Goal: Information Seeking & Learning: Learn about a topic

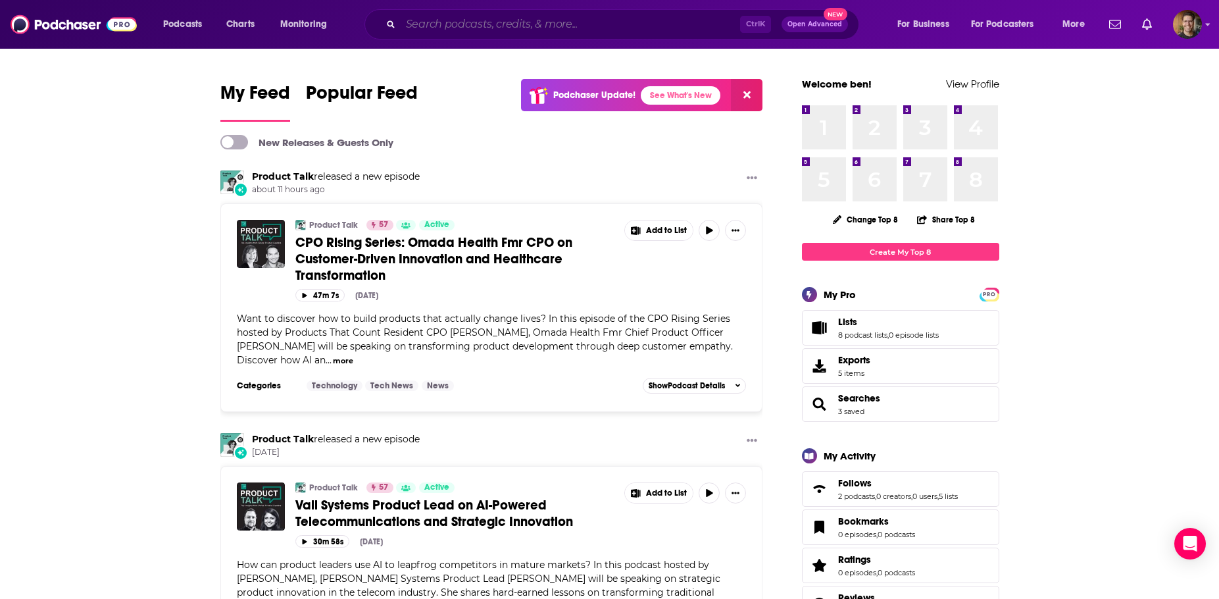
click at [529, 28] on input "Search podcasts, credits, & more..." at bounding box center [570, 24] width 339 height 21
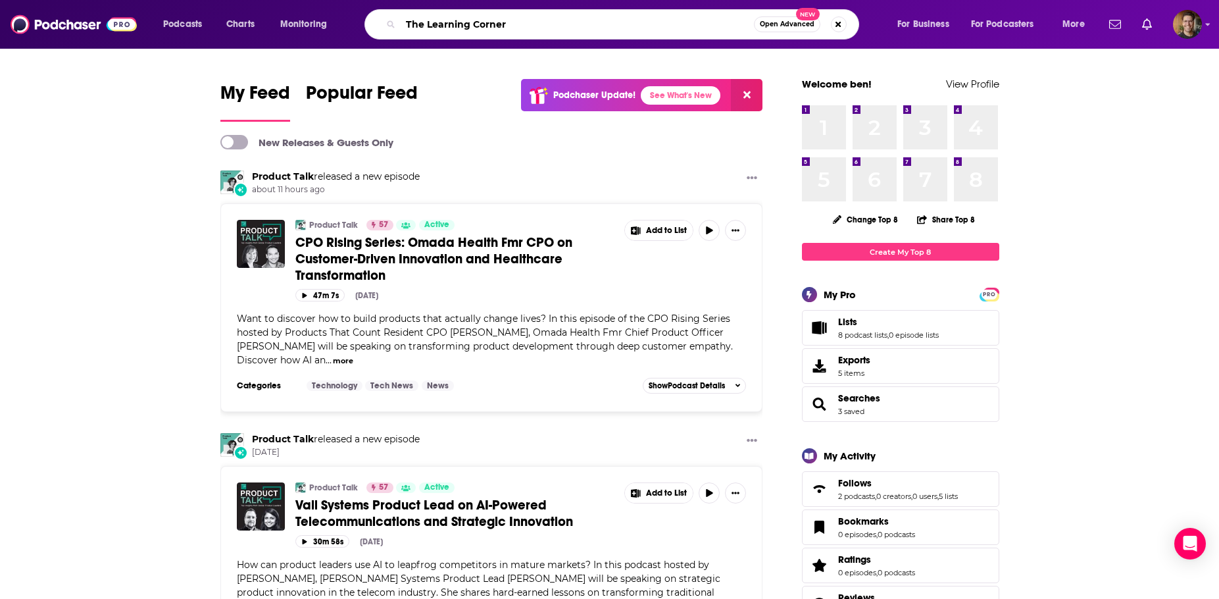
type input "The Learning Corner"
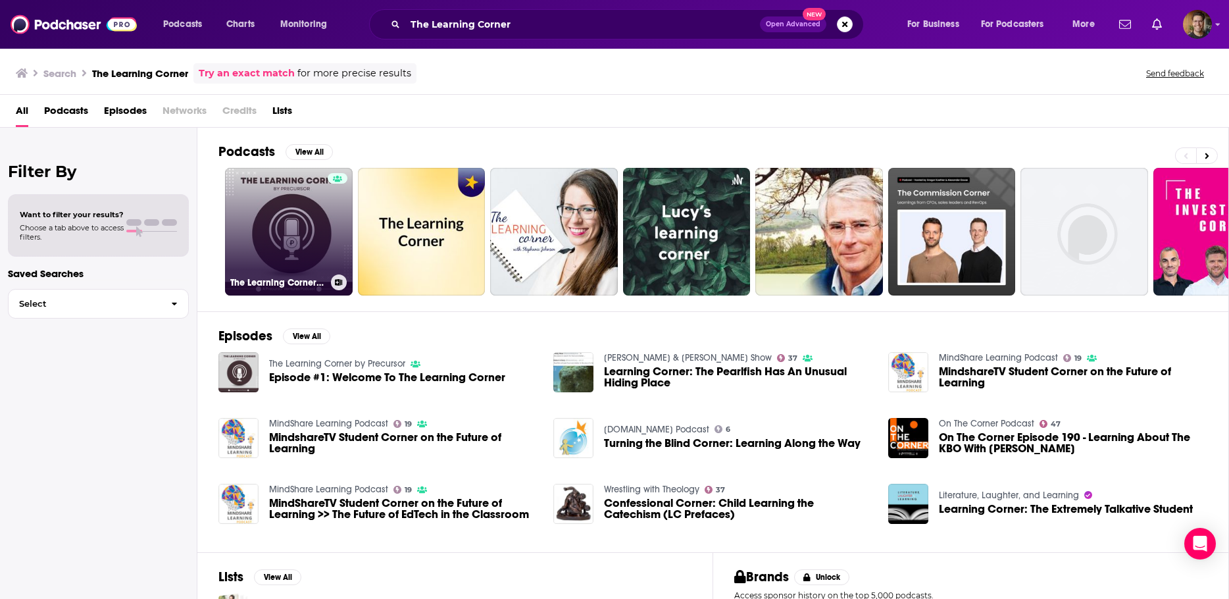
click at [310, 254] on link "The Learning Corner by Precursor" at bounding box center [289, 232] width 128 height 128
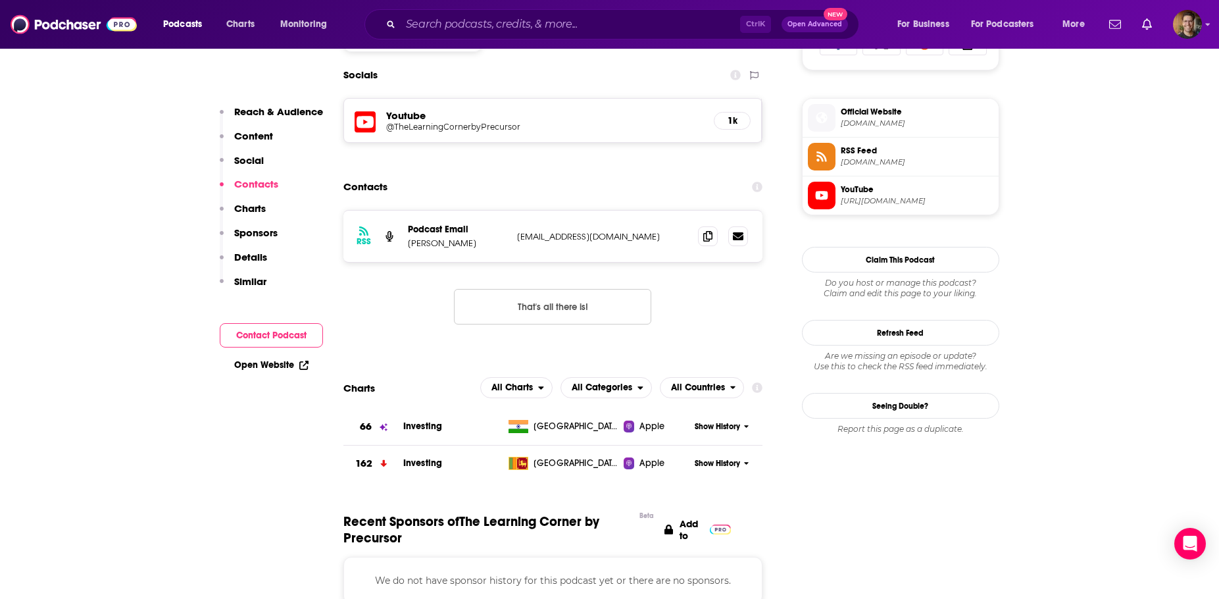
scroll to position [921, 0]
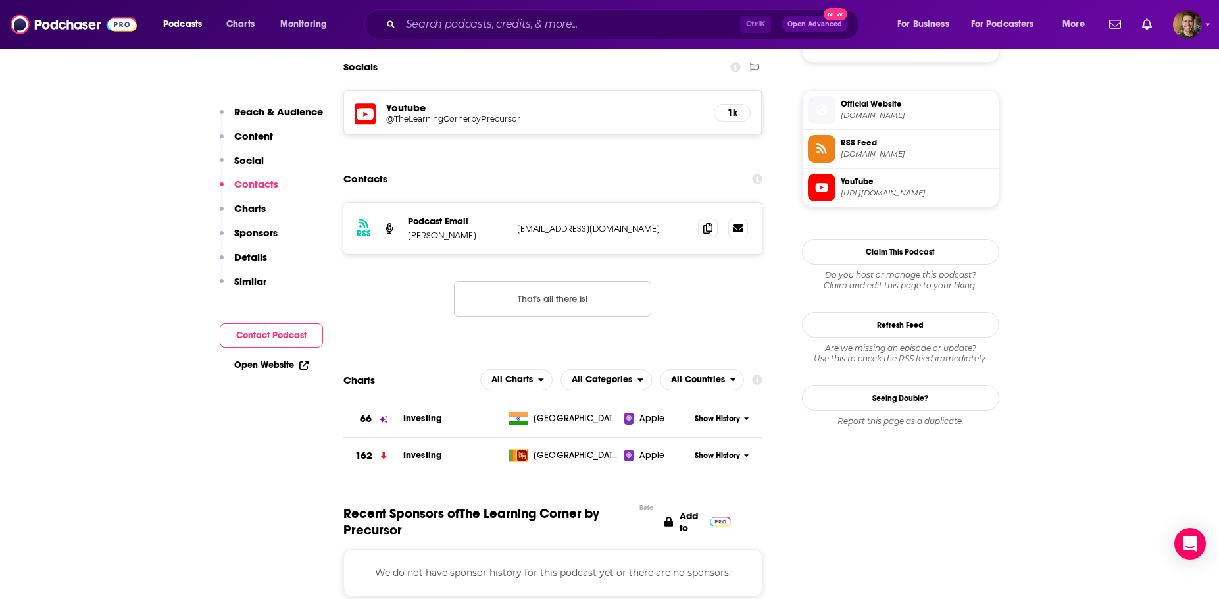
click at [472, 9] on div "Podcasts Charts Monitoring Ctrl K Open Advanced New For Business For Podcasters…" at bounding box center [609, 24] width 1219 height 49
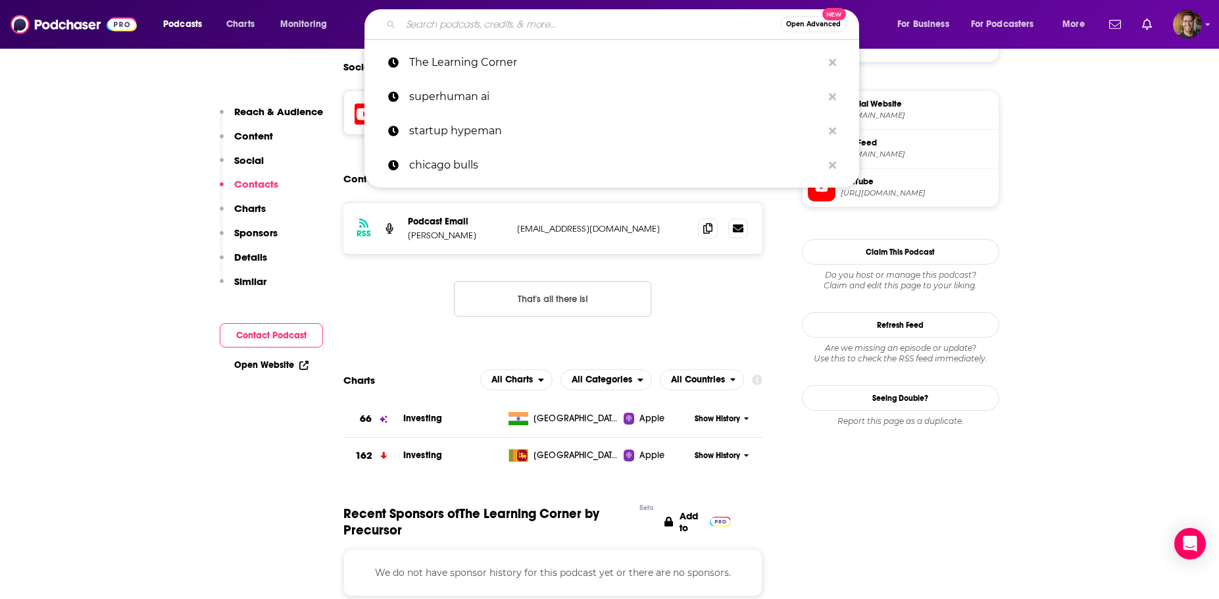
click at [484, 18] on input "Search podcasts, credits, & more..." at bounding box center [591, 24] width 380 height 21
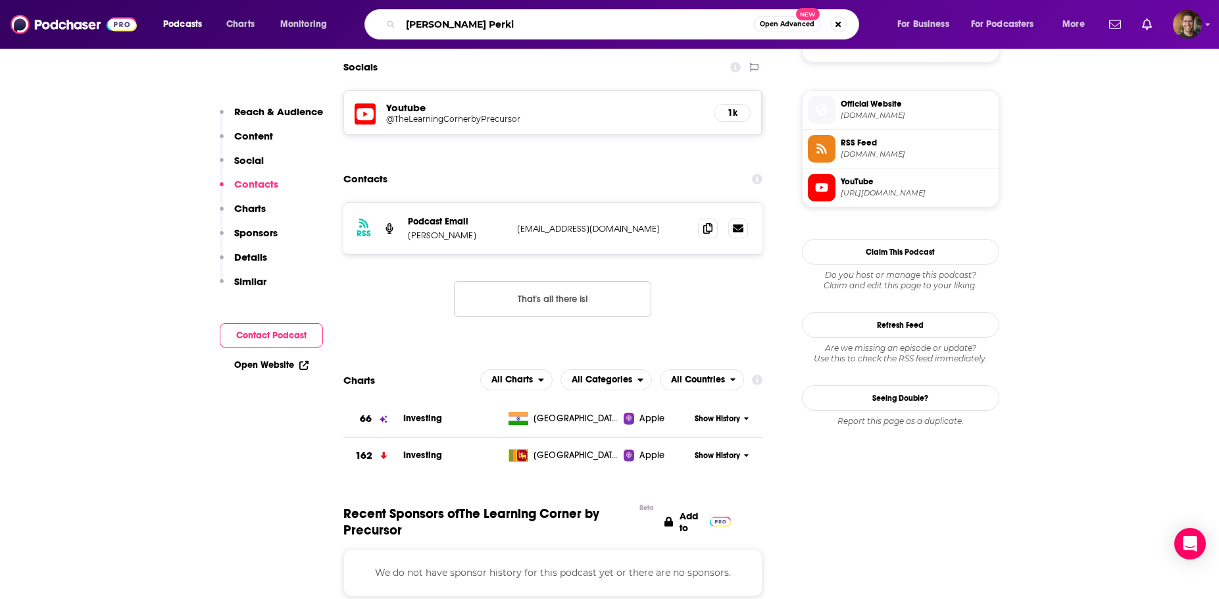
type input "[PERSON_NAME]"
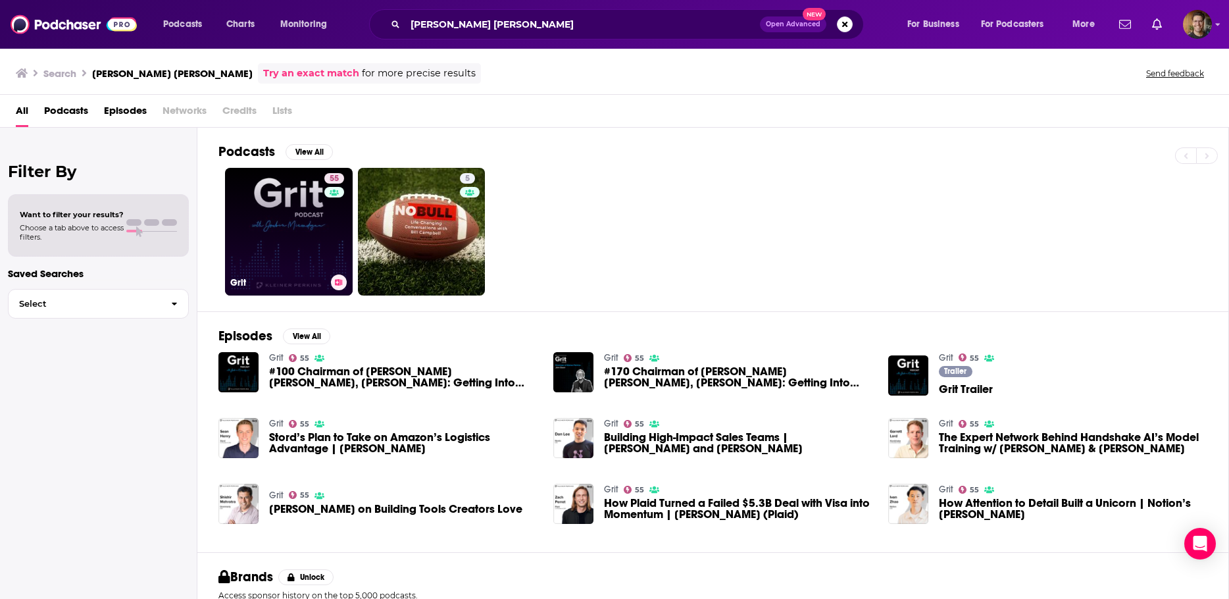
click at [318, 266] on link "55 Grit" at bounding box center [289, 232] width 128 height 128
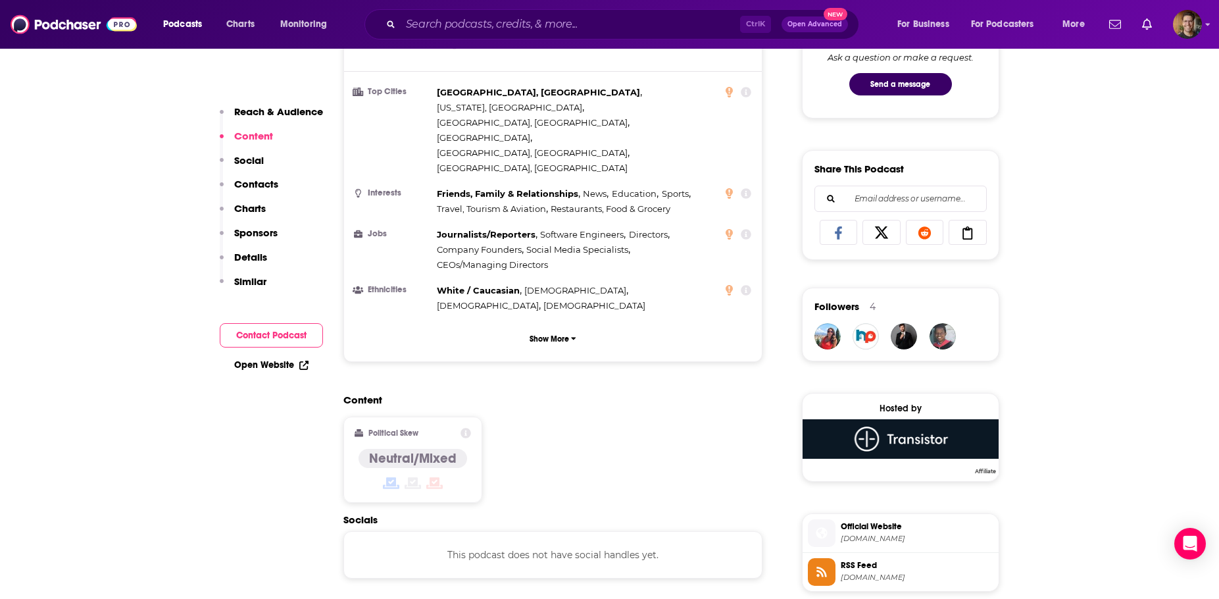
scroll to position [921, 0]
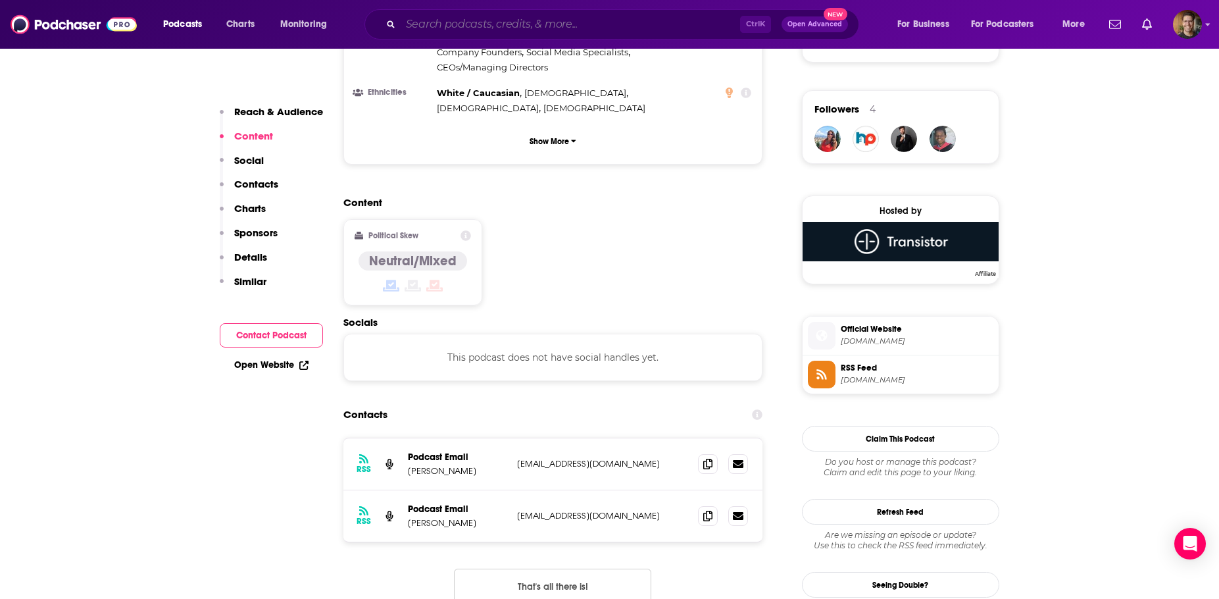
click at [502, 32] on input "Search podcasts, credits, & more..." at bounding box center [570, 24] width 339 height 21
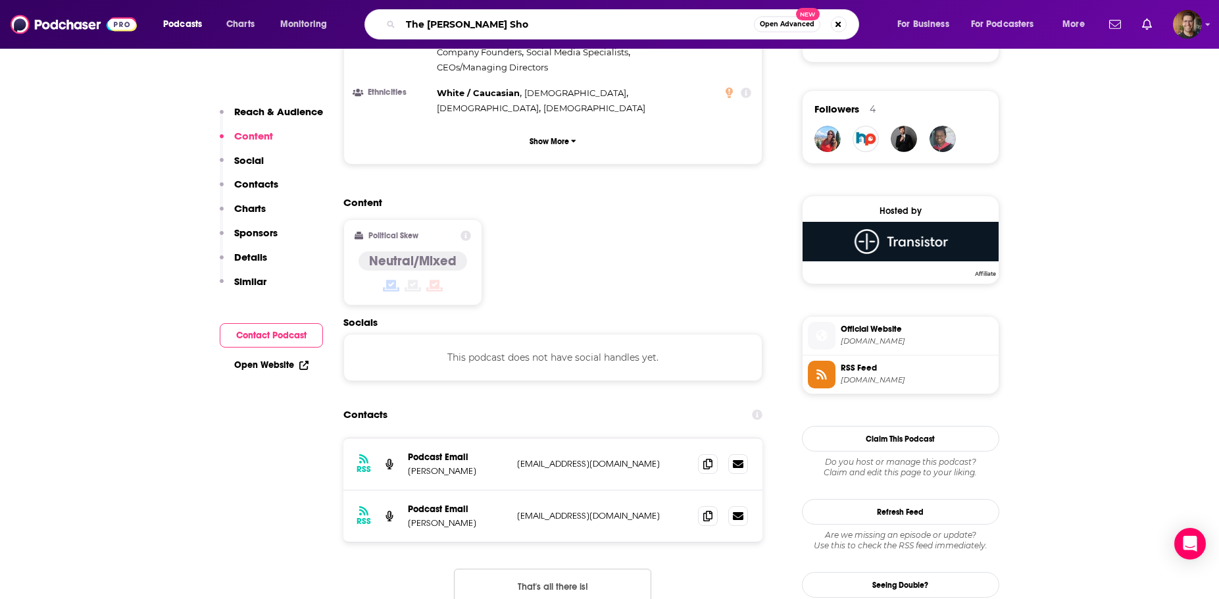
type input "The [PERSON_NAME] Show"
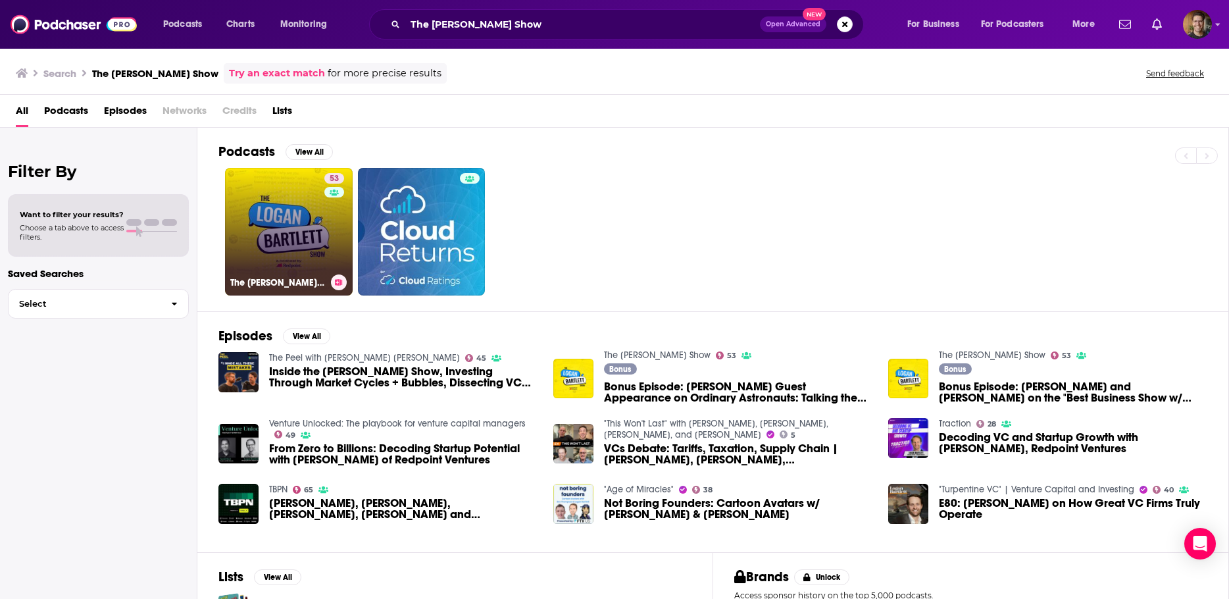
click at [239, 219] on link "53 The [PERSON_NAME] Show" at bounding box center [289, 232] width 128 height 128
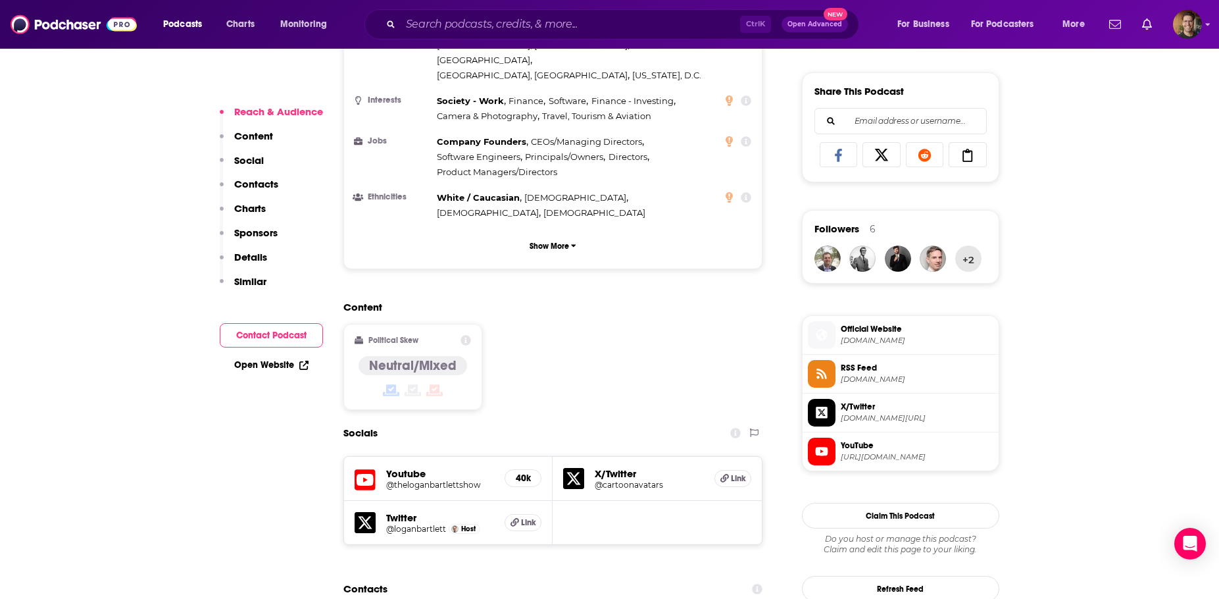
scroll to position [987, 0]
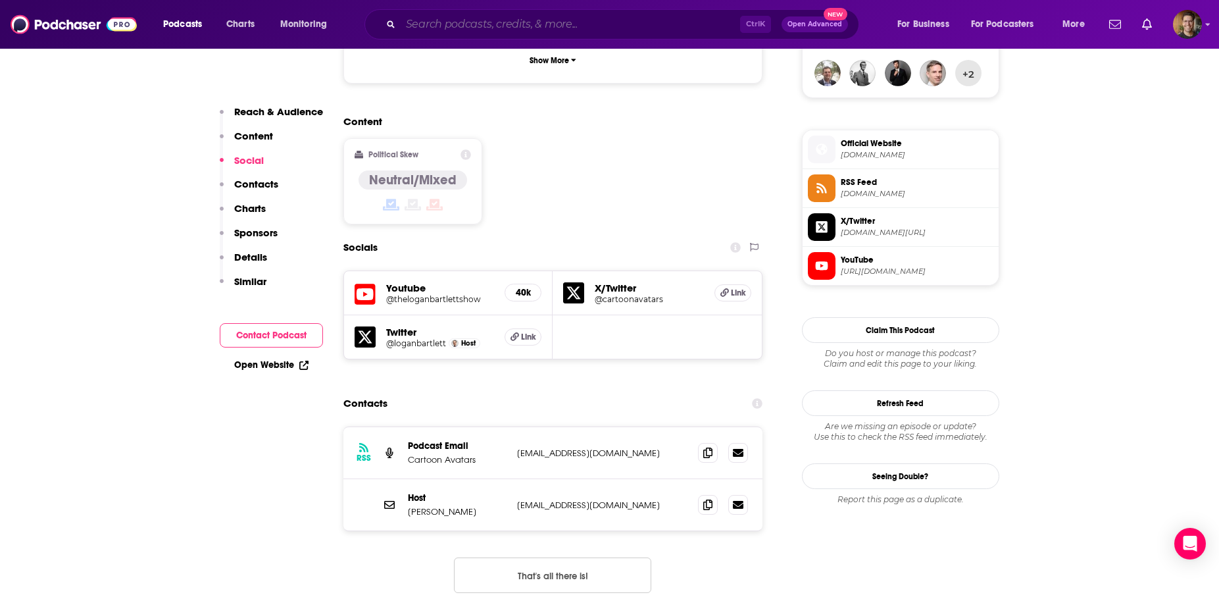
click at [447, 33] on input "Search podcasts, credits, & more..." at bounding box center [570, 24] width 339 height 21
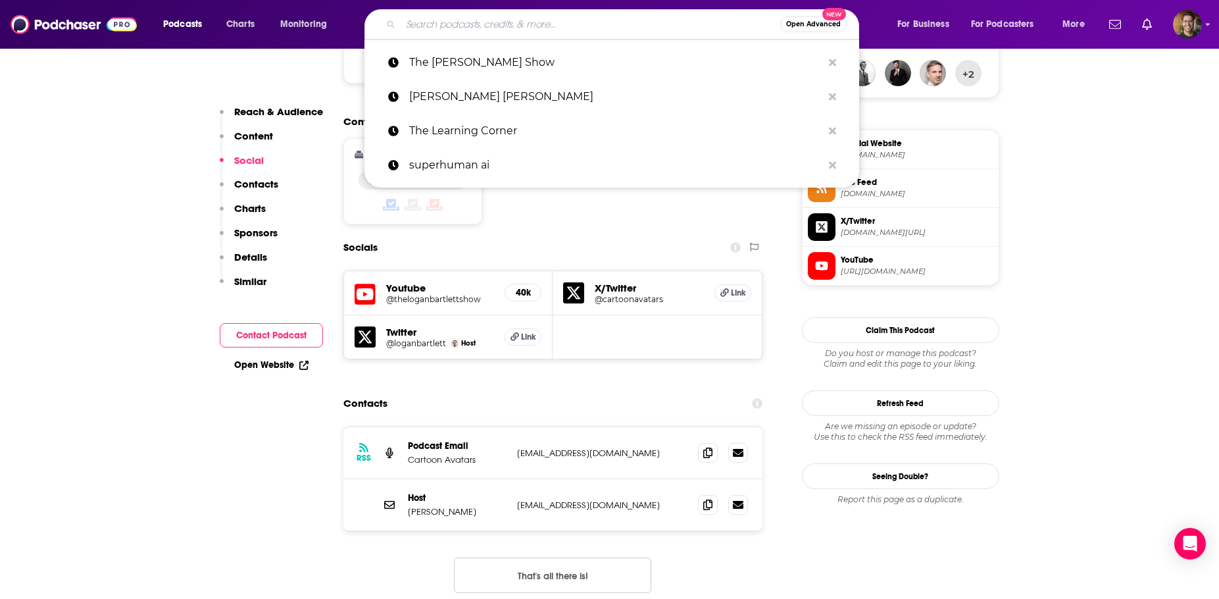
paste input "Generative Now (Lightspeed Venture Partners)"
type input "Generative Now (Lightspeed Venture Partners)"
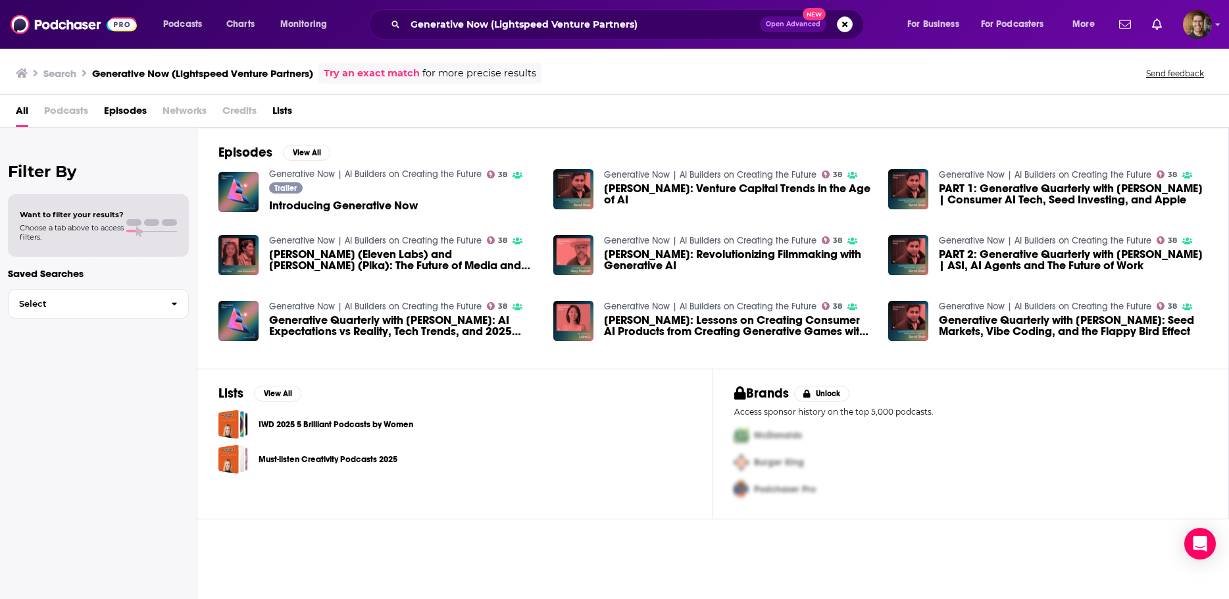
click at [310, 203] on span "Introducing Generative Now" at bounding box center [343, 205] width 149 height 11
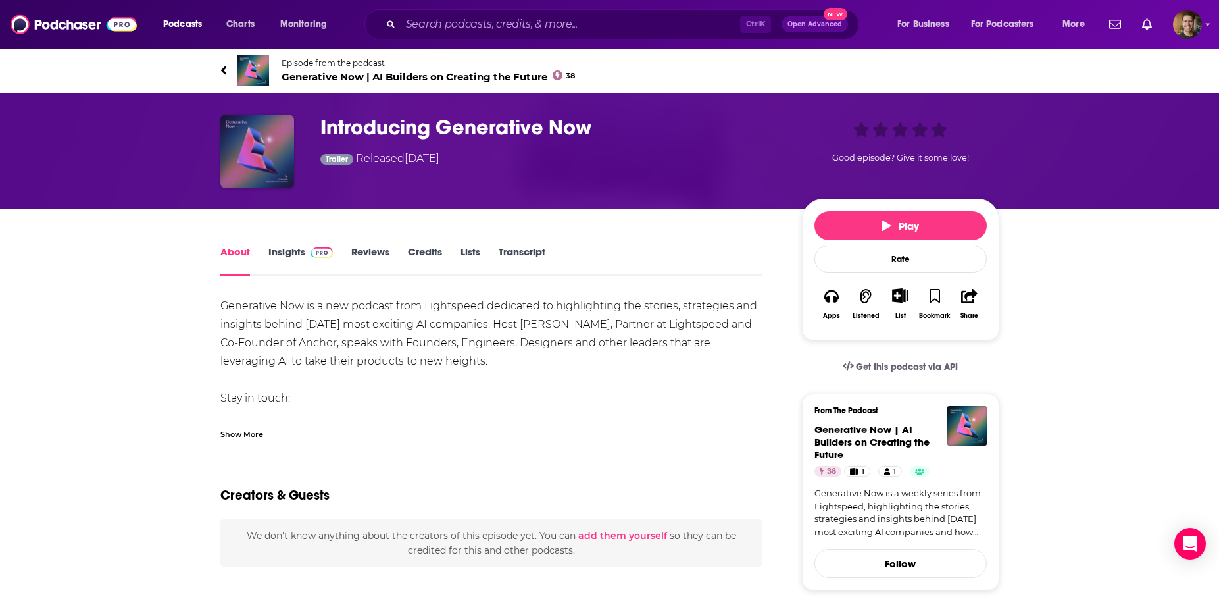
click at [253, 146] on img "Introducing Generative Now" at bounding box center [257, 151] width 74 height 74
click at [299, 252] on link "Insights" at bounding box center [300, 260] width 65 height 30
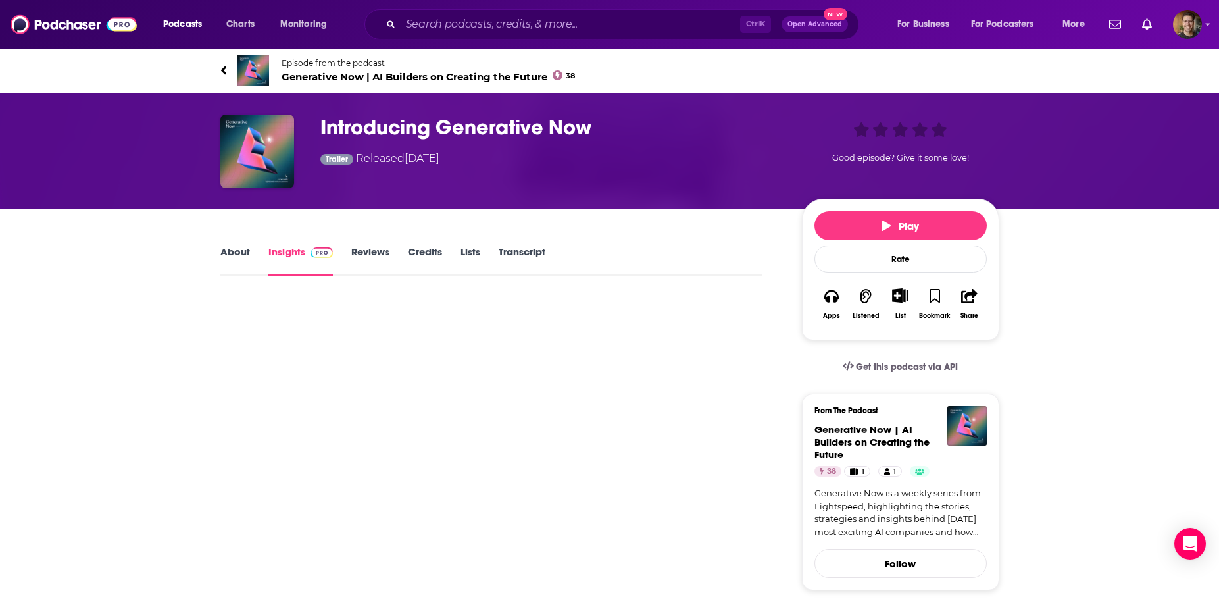
click at [380, 249] on link "Reviews" at bounding box center [370, 260] width 38 height 30
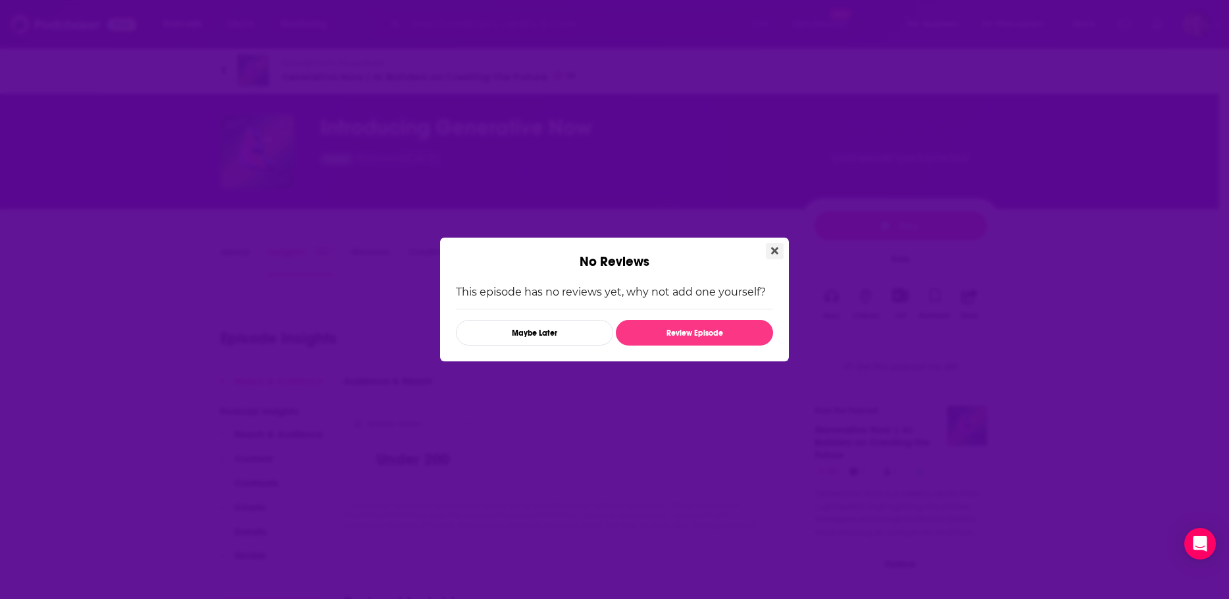
click at [772, 244] on button "Close" at bounding box center [775, 251] width 18 height 16
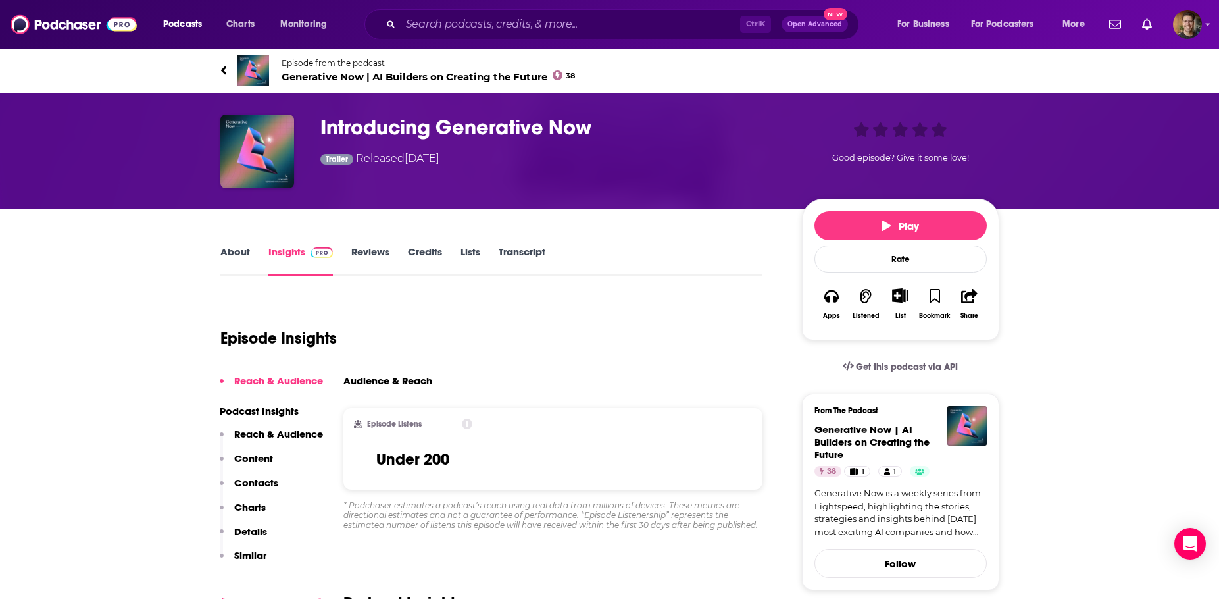
click at [383, 253] on link "Reviews" at bounding box center [370, 260] width 38 height 30
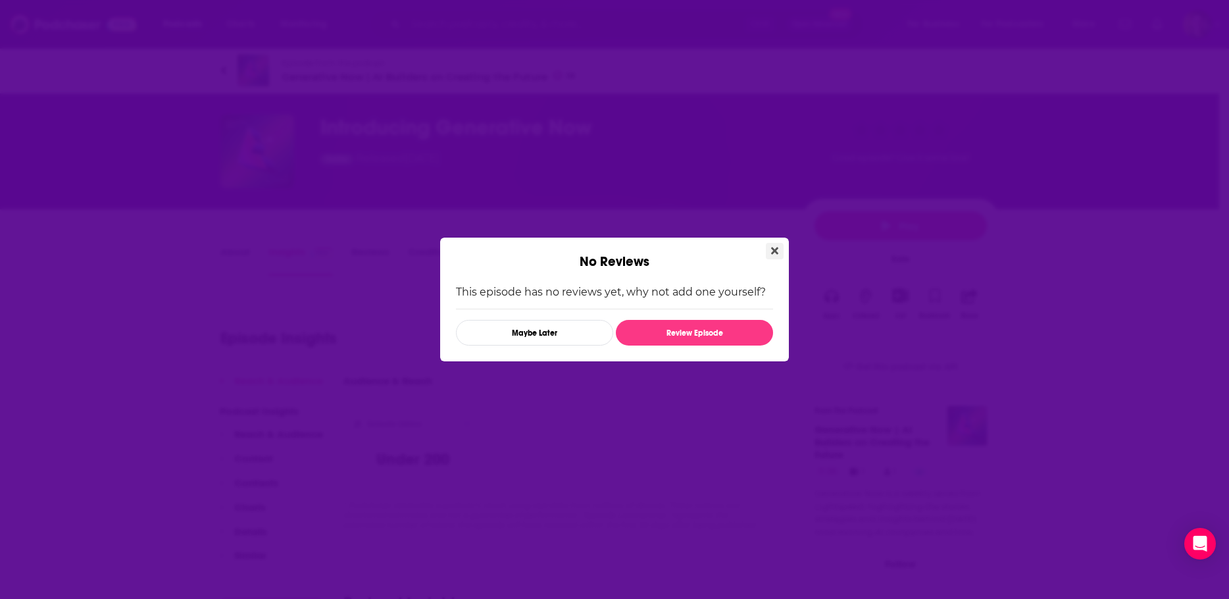
click at [770, 243] on button "Close" at bounding box center [775, 251] width 18 height 16
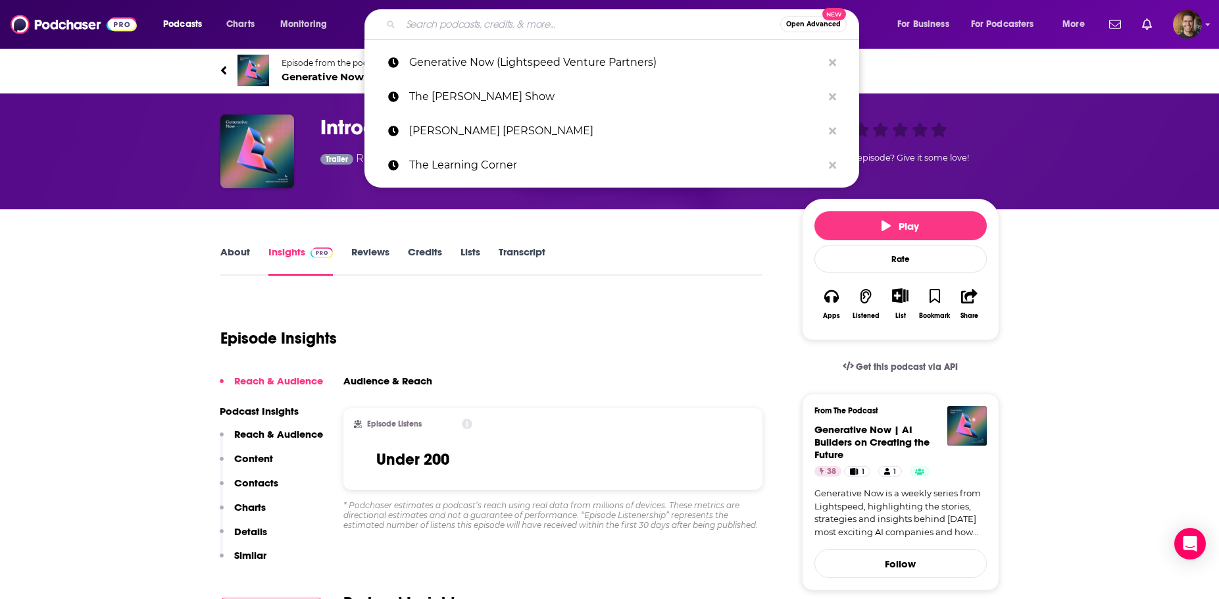
click at [517, 25] on input "Search podcasts, credits, & more..." at bounding box center [591, 24] width 380 height 21
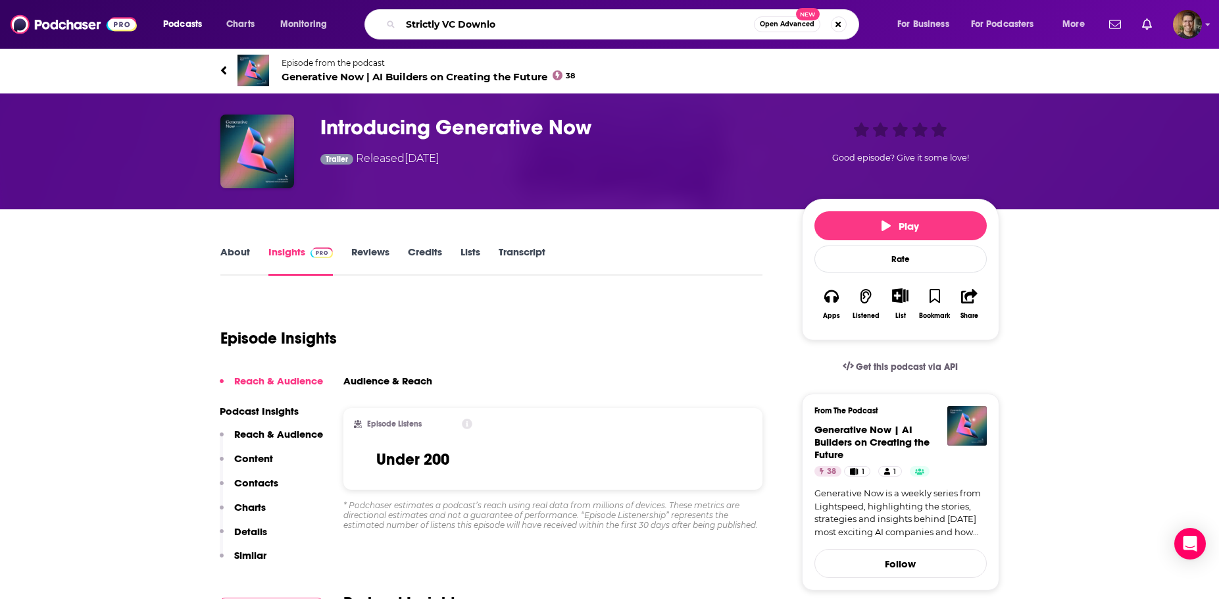
type input "Strictly VC Downloa"
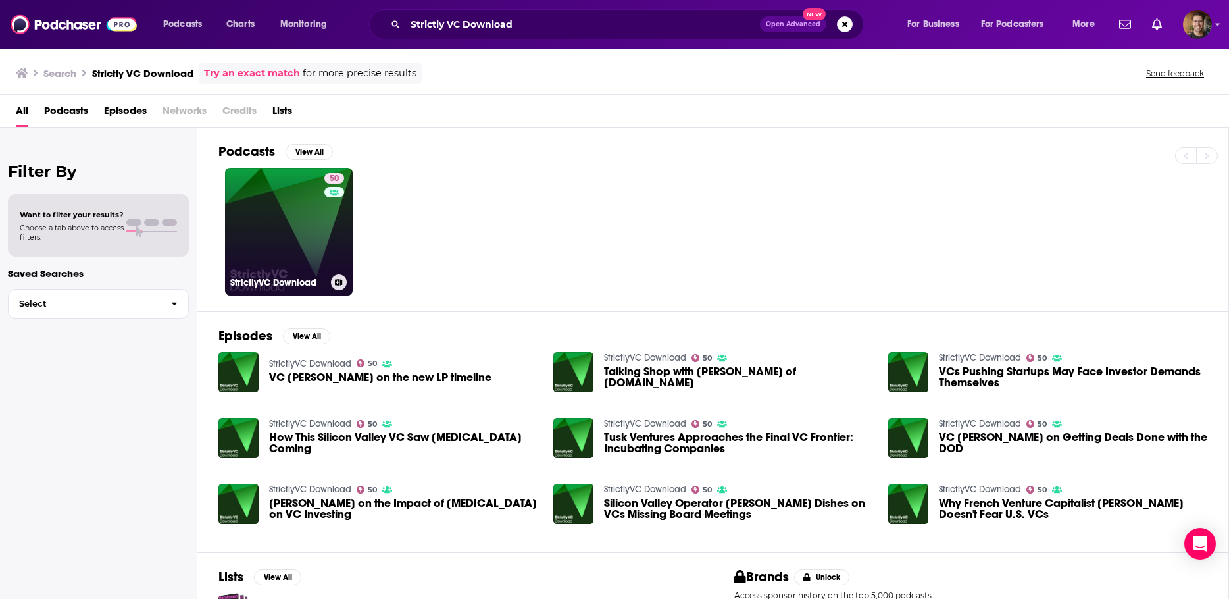
click at [269, 252] on link "50 StrictlyVC Download" at bounding box center [289, 232] width 128 height 128
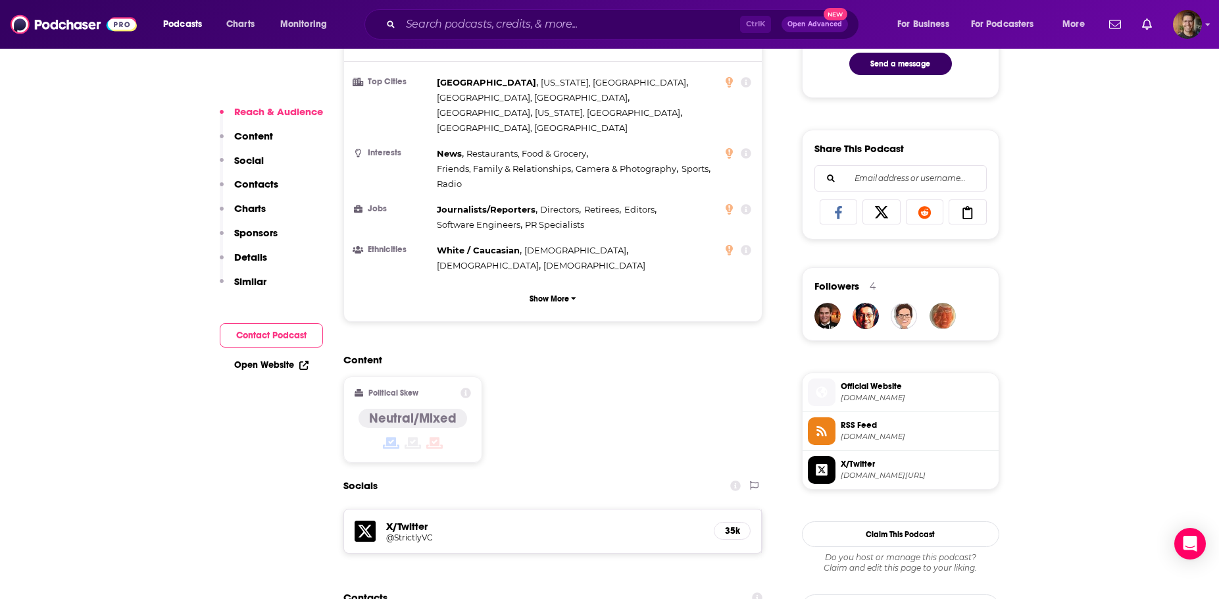
scroll to position [855, 0]
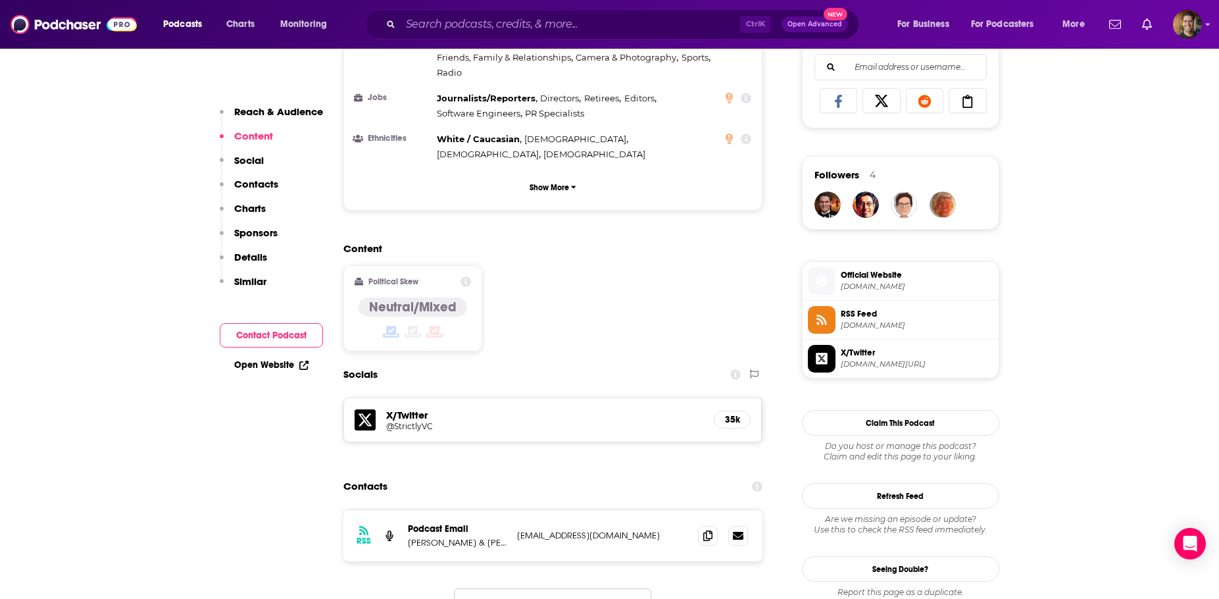
click at [483, 537] on p "[PERSON_NAME] & [PERSON_NAME]" at bounding box center [457, 542] width 99 height 11
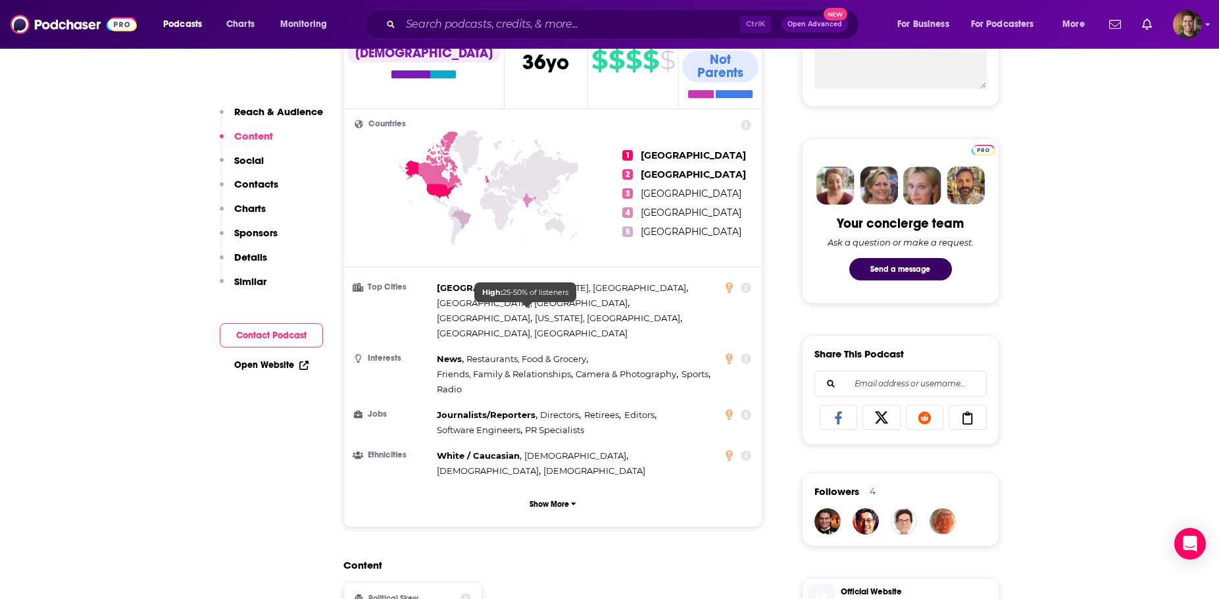
scroll to position [329, 0]
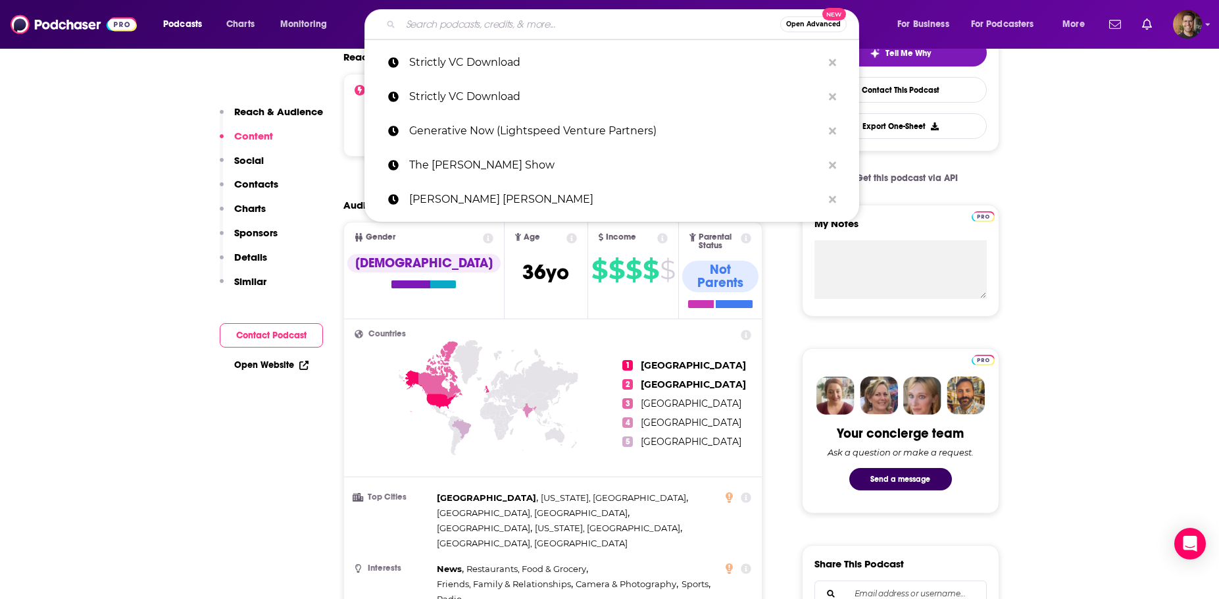
click at [470, 22] on input "Search podcasts, credits, & more..." at bounding box center [591, 24] width 380 height 21
paste input "Decoder (The Verge)"
type input "Decoder (The Verge)"
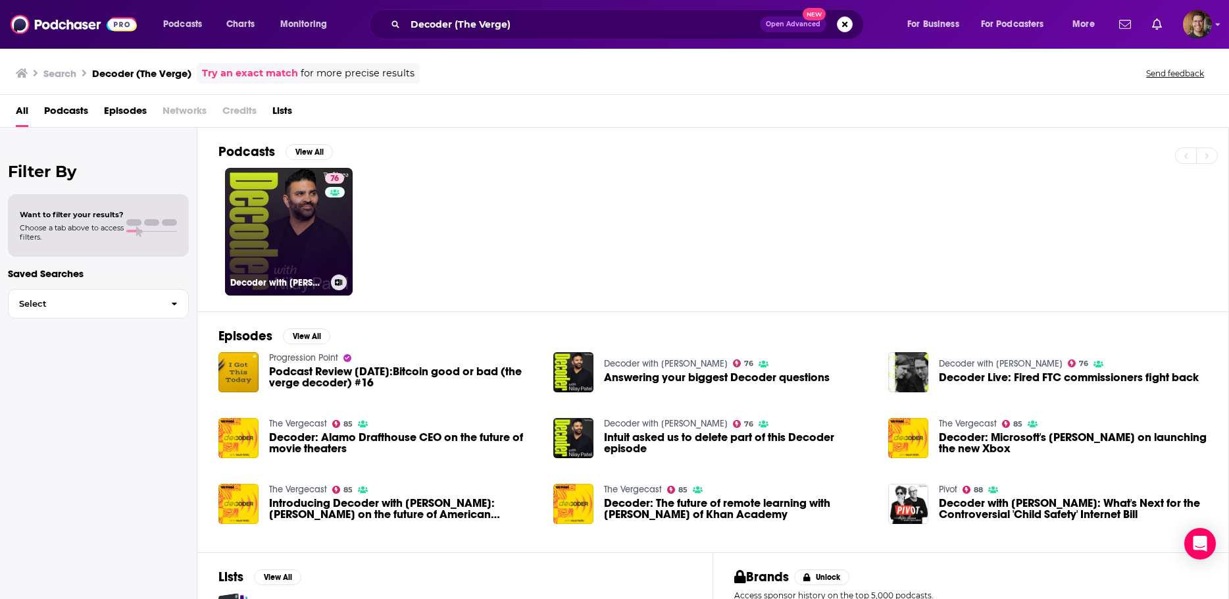
click at [264, 233] on link "76 Decoder with [PERSON_NAME]" at bounding box center [289, 232] width 128 height 128
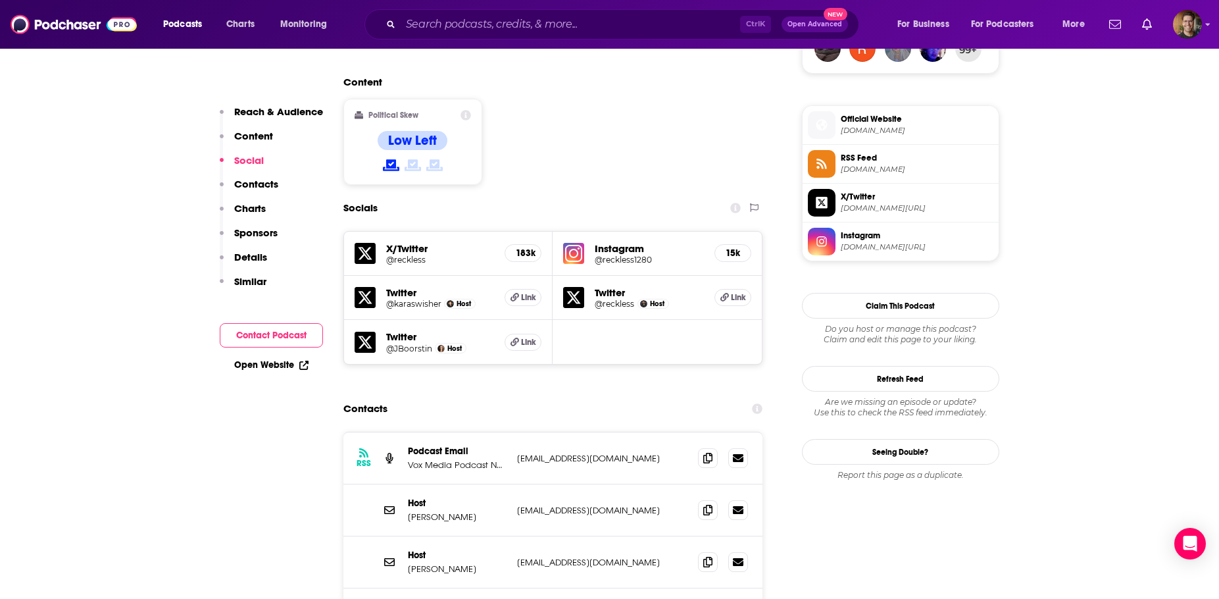
scroll to position [1052, 0]
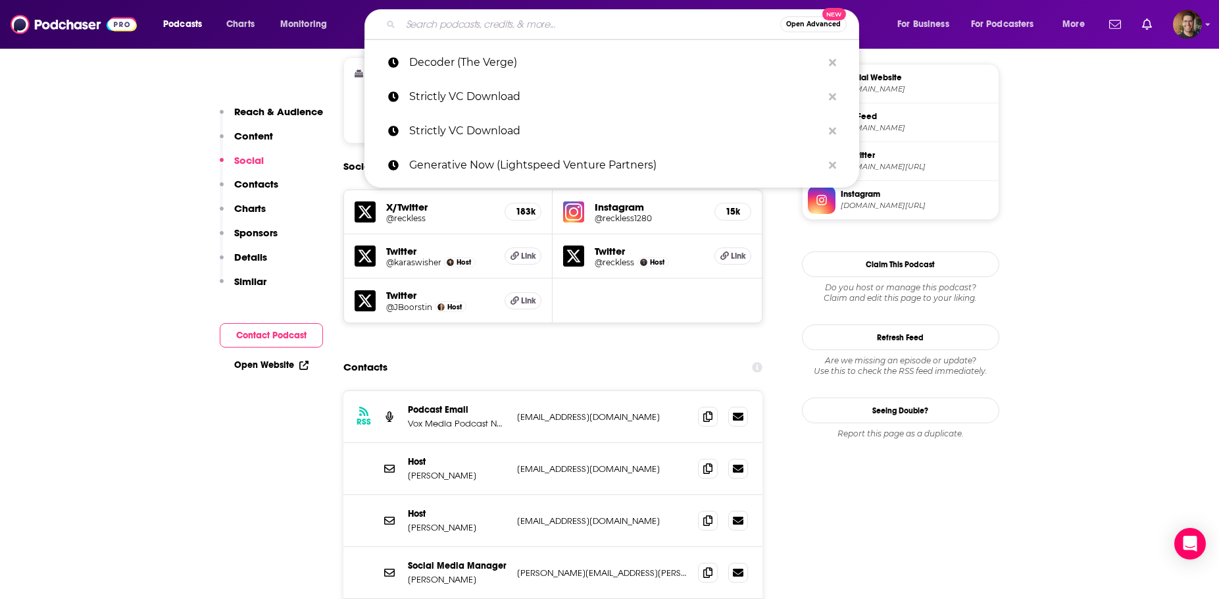
click at [445, 20] on input "Search podcasts, credits, & more..." at bounding box center [591, 24] width 380 height 21
paste input "Equity (TechCrunch)"
type input "Equity (TechCrunch)"
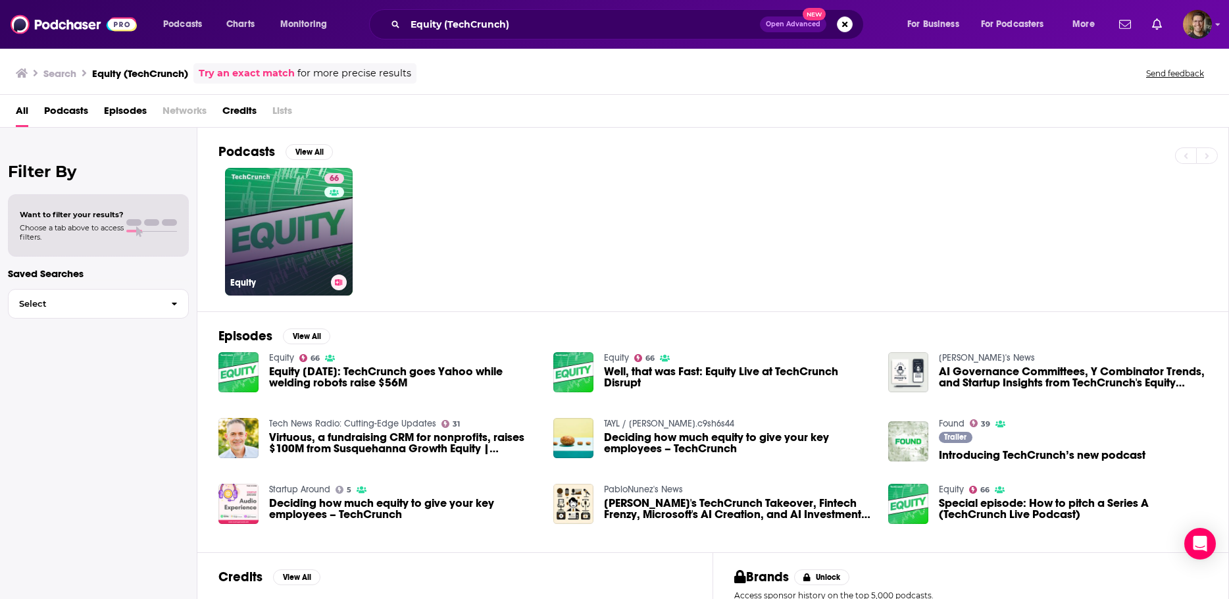
click at [306, 222] on link "66 Equity" at bounding box center [289, 232] width 128 height 128
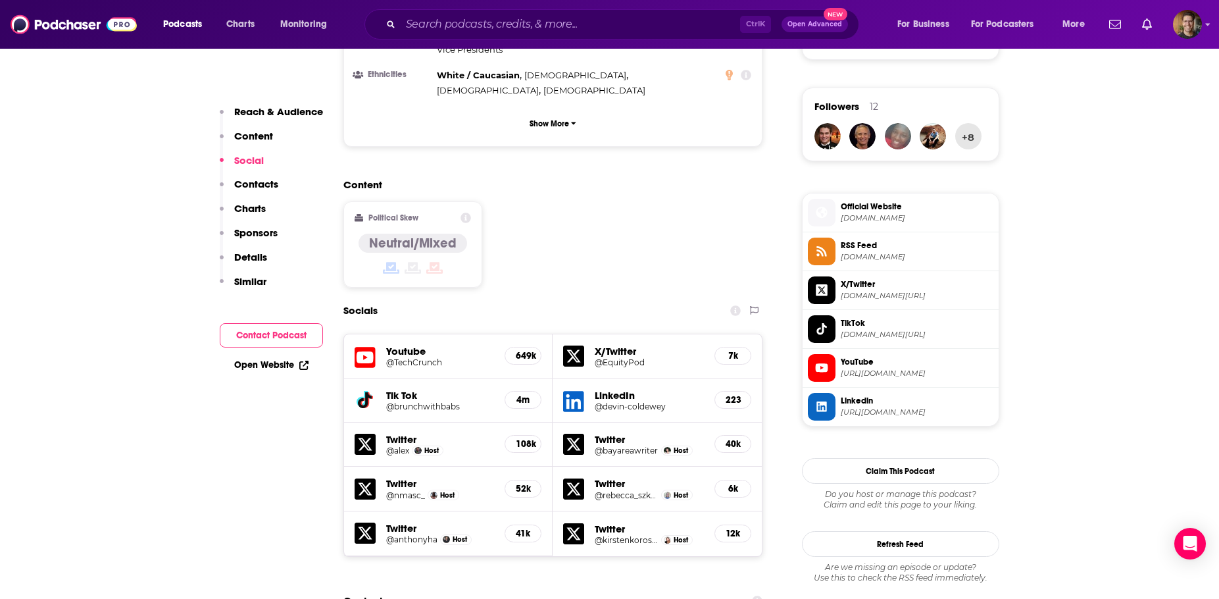
scroll to position [789, 0]
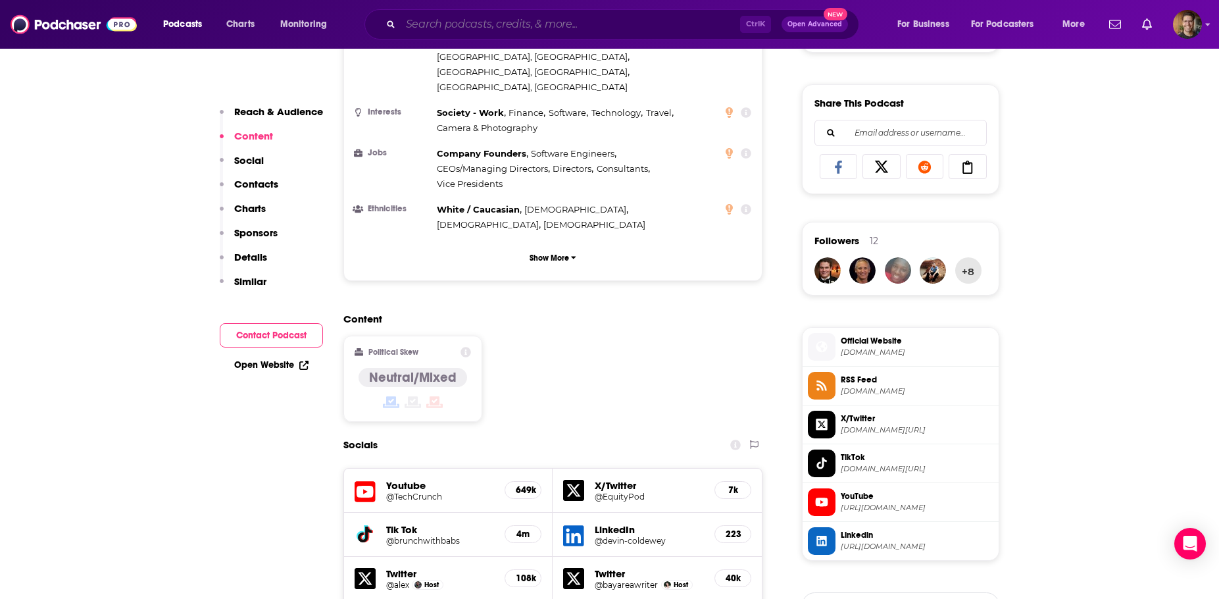
click at [468, 27] on input "Search podcasts, credits, & more..." at bounding box center [570, 24] width 339 height 21
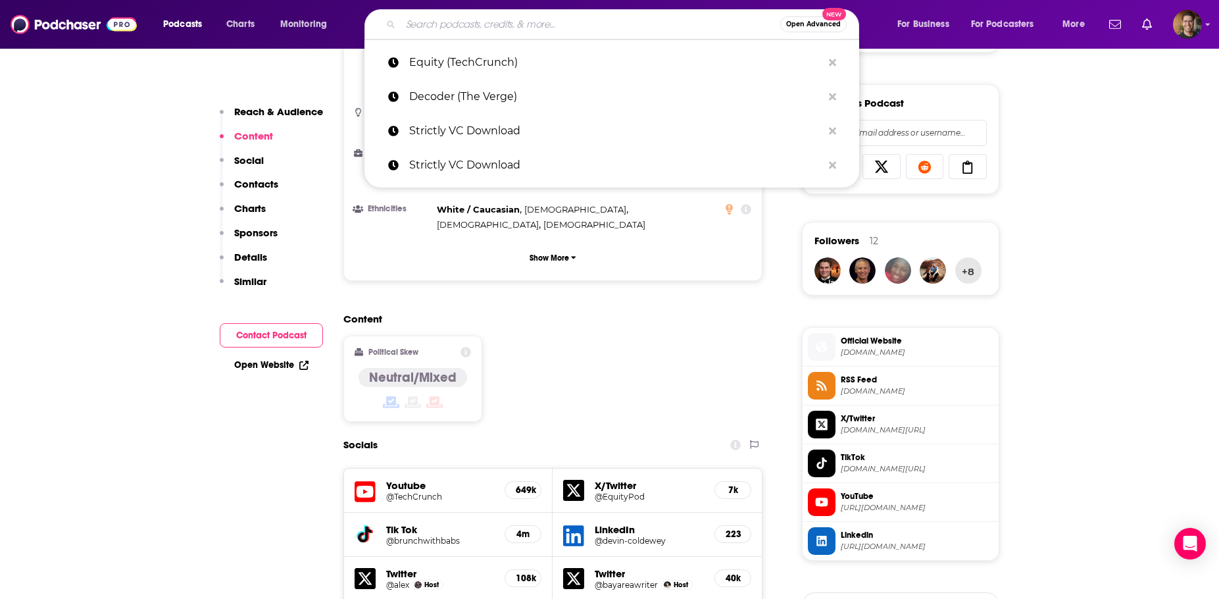
type input "S"
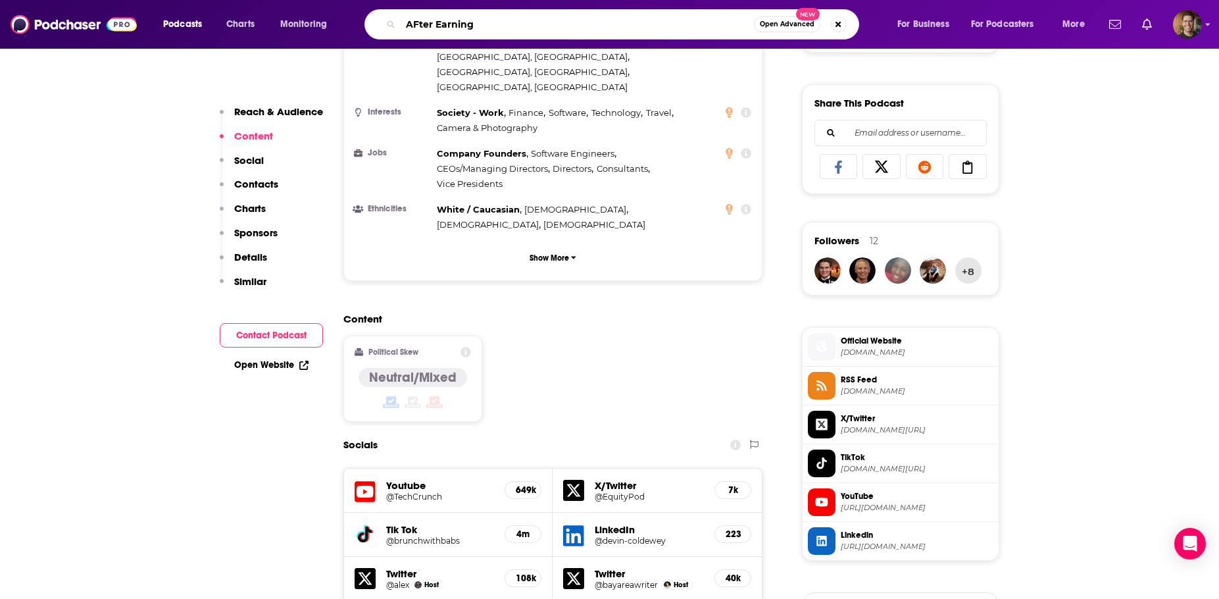
type input "AFter Earnings"
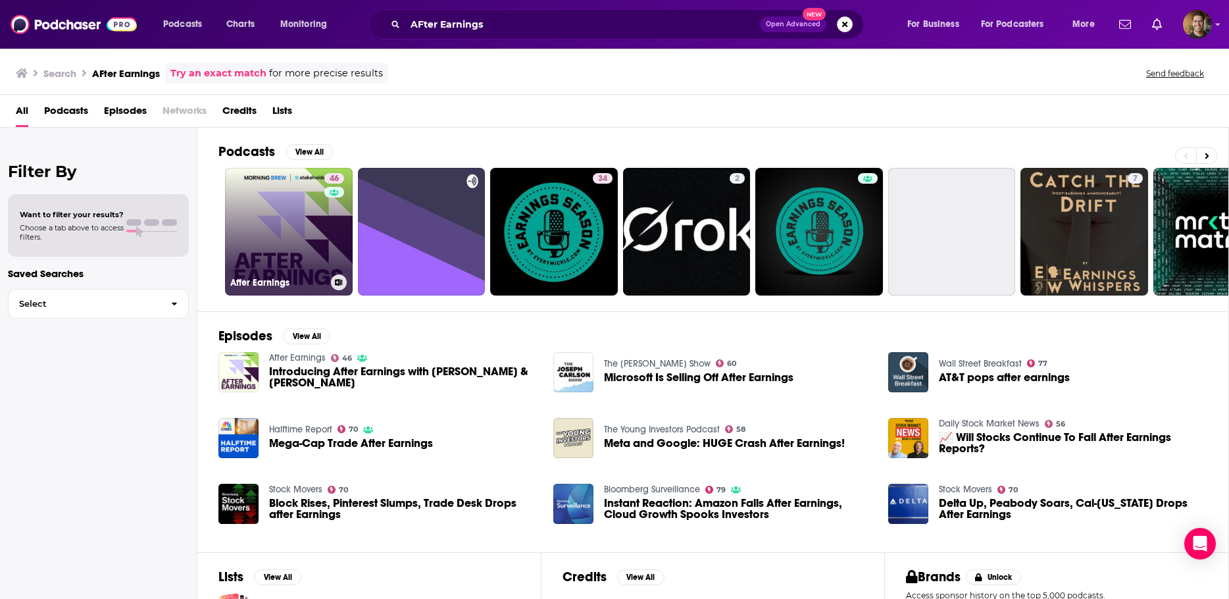
click at [323, 227] on link "46 After Earnings" at bounding box center [289, 232] width 128 height 128
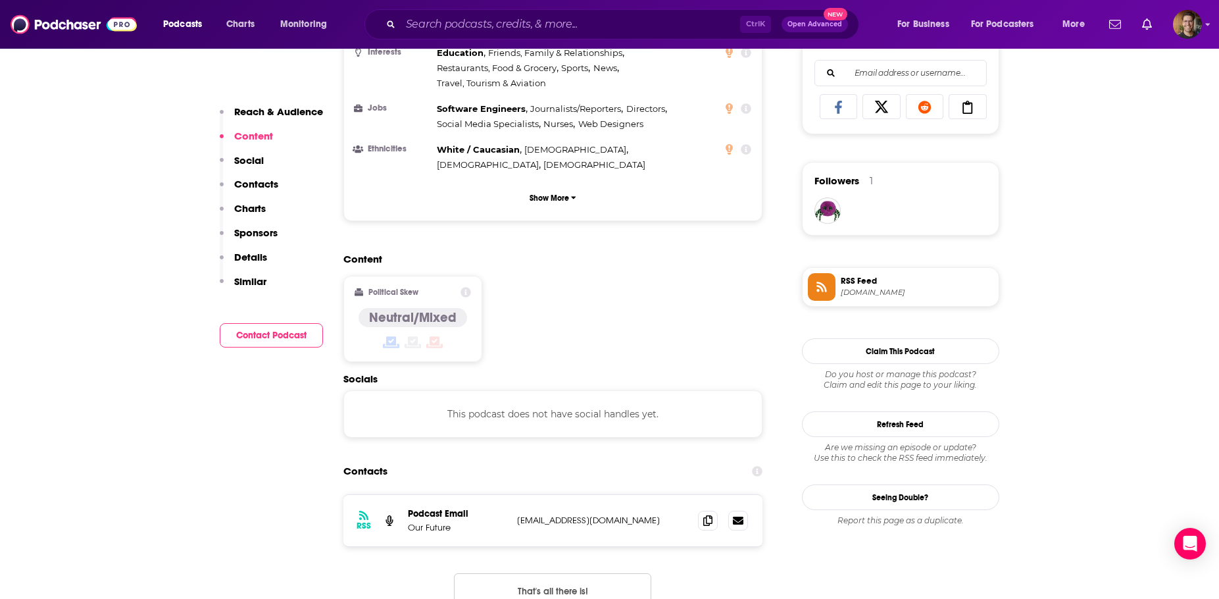
scroll to position [855, 0]
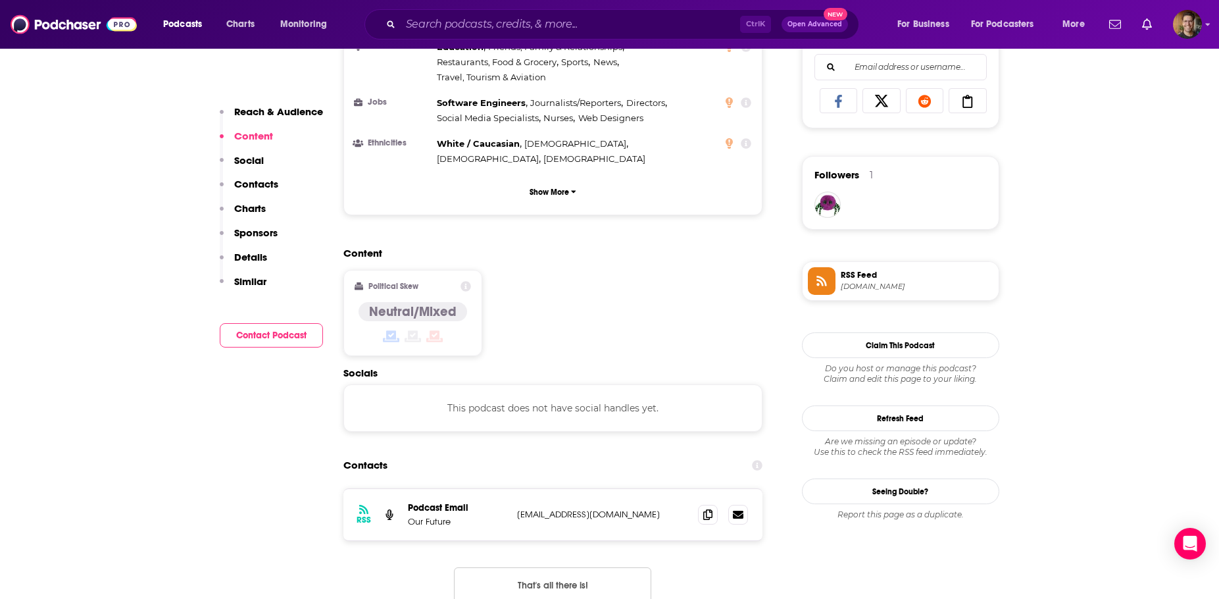
drag, startPoint x: 487, startPoint y: 37, endPoint x: 491, endPoint y: 32, distance: 7.1
click at [487, 37] on div "Ctrl K Open Advanced New" at bounding box center [611, 24] width 495 height 30
click at [494, 29] on input "Search podcasts, credits, & more..." at bounding box center [570, 24] width 339 height 21
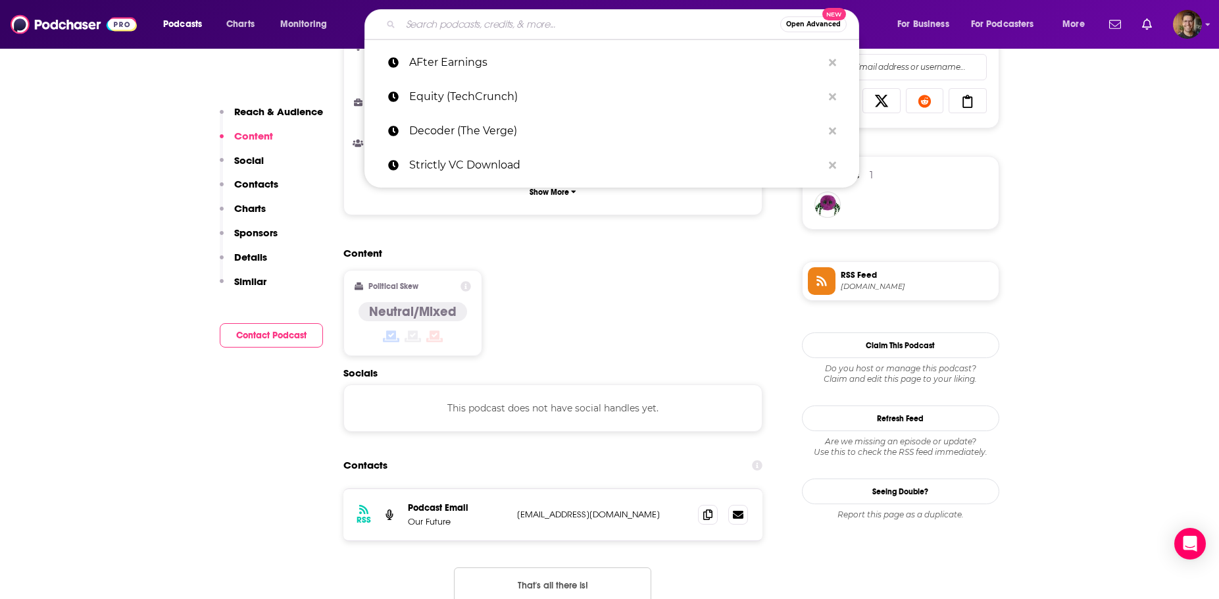
paste input "The Twenty Minute VC (20VC)"
type input "The Twenty Minute VC (20VC)"
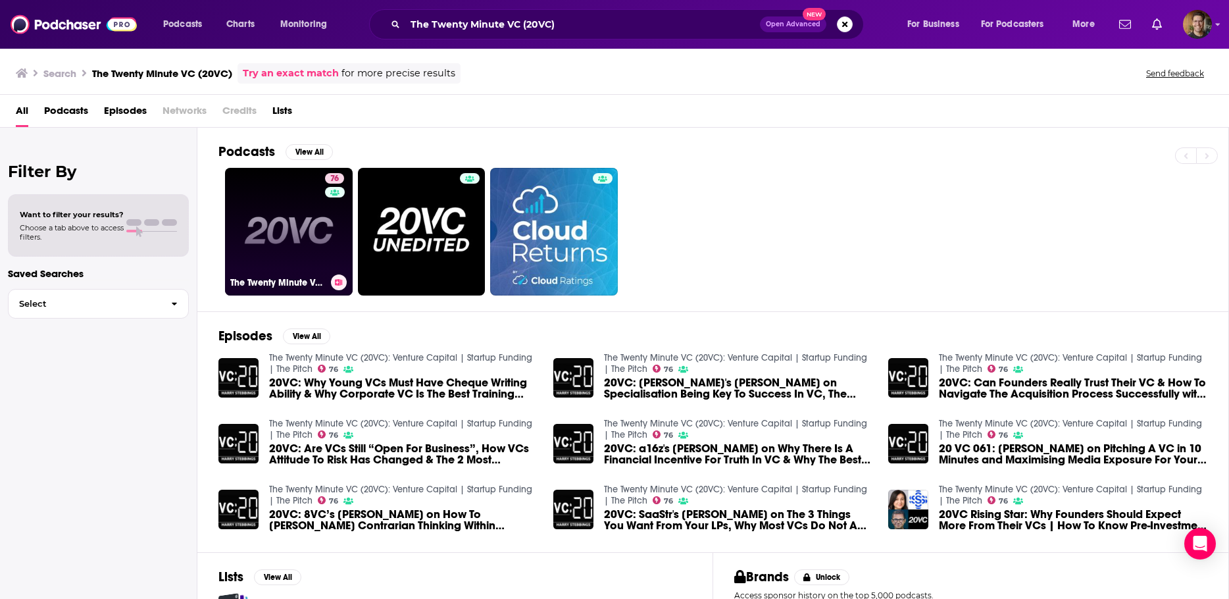
click at [312, 214] on link "76 The Twenty Minute VC (20VC): Venture Capital | Startup Funding | The Pitch" at bounding box center [289, 232] width 128 height 128
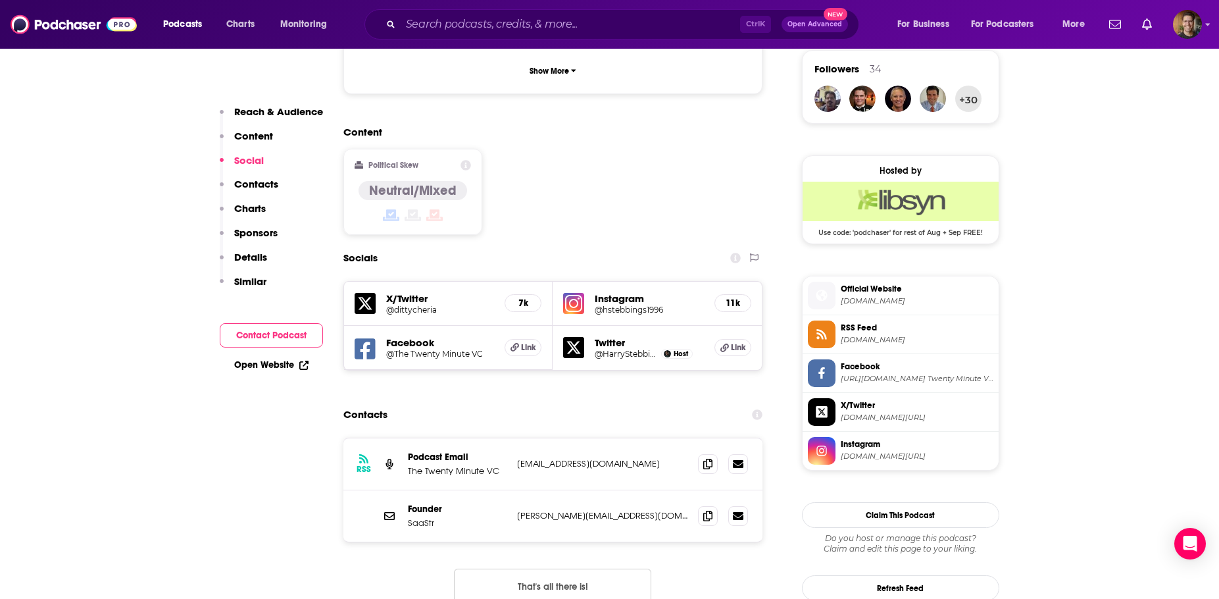
scroll to position [987, 0]
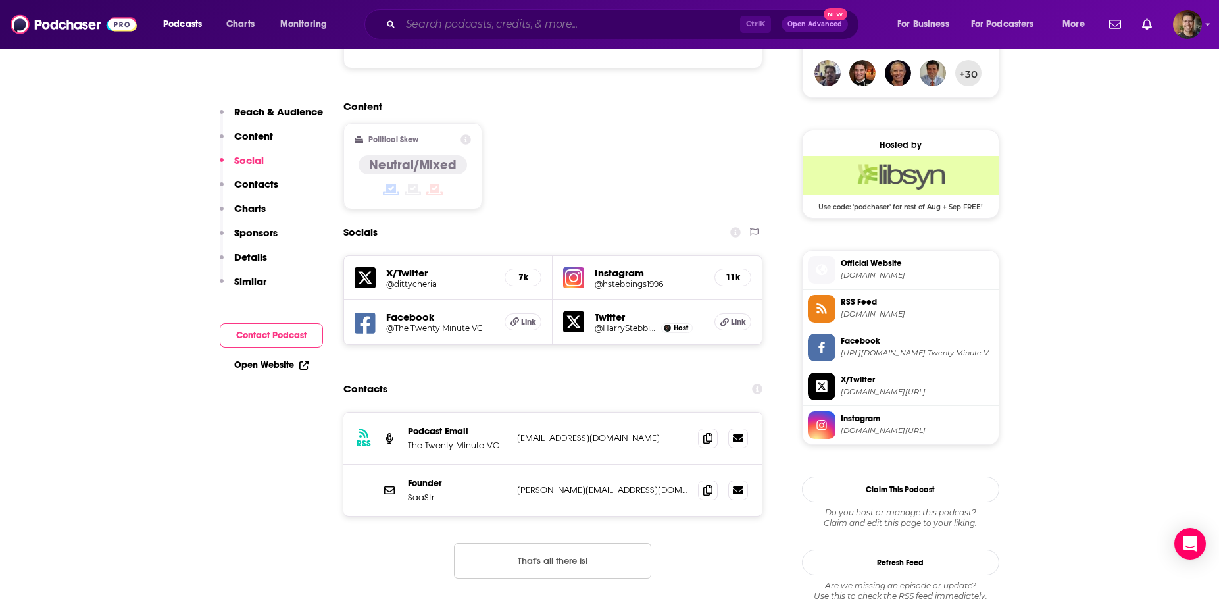
click at [448, 26] on input "Search podcasts, credits, & more..." at bounding box center [570, 24] width 339 height 21
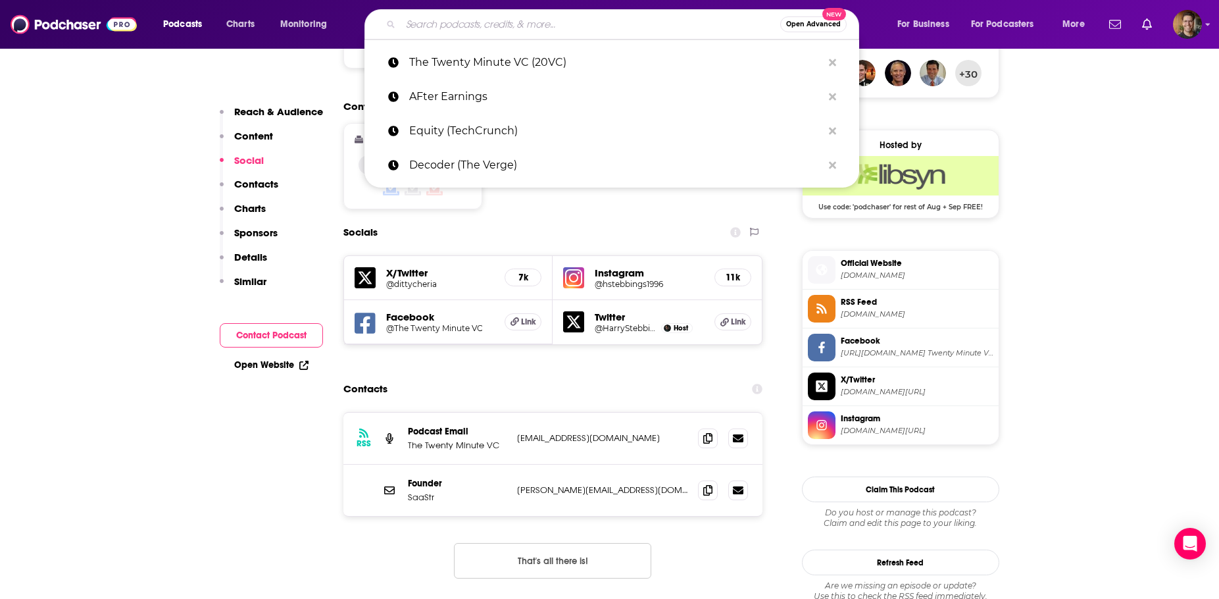
paste input "Masters of Scale"
type input "Masters of Scale"
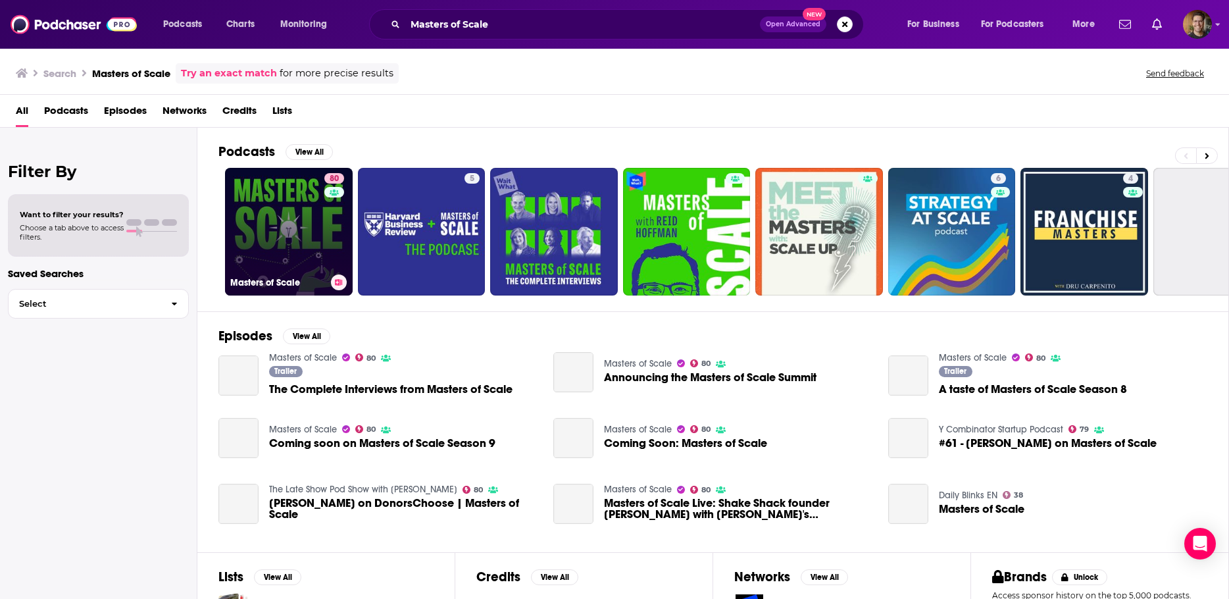
click at [310, 212] on link "80 Masters of Scale" at bounding box center [289, 232] width 128 height 128
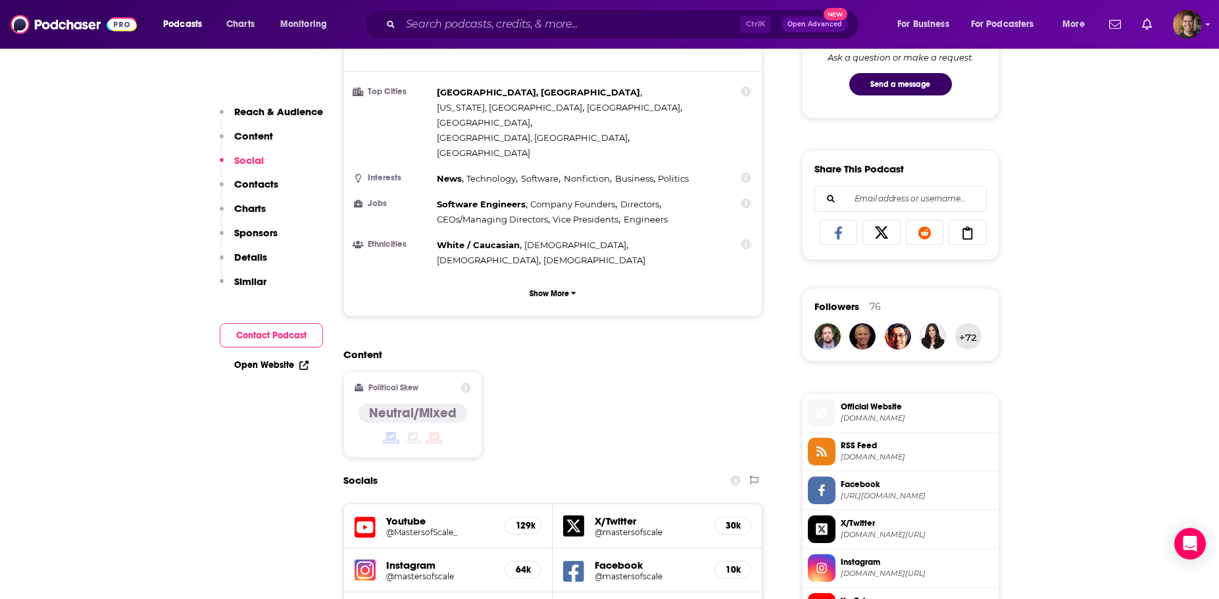
scroll to position [1250, 0]
